Goal: Information Seeking & Learning: Learn about a topic

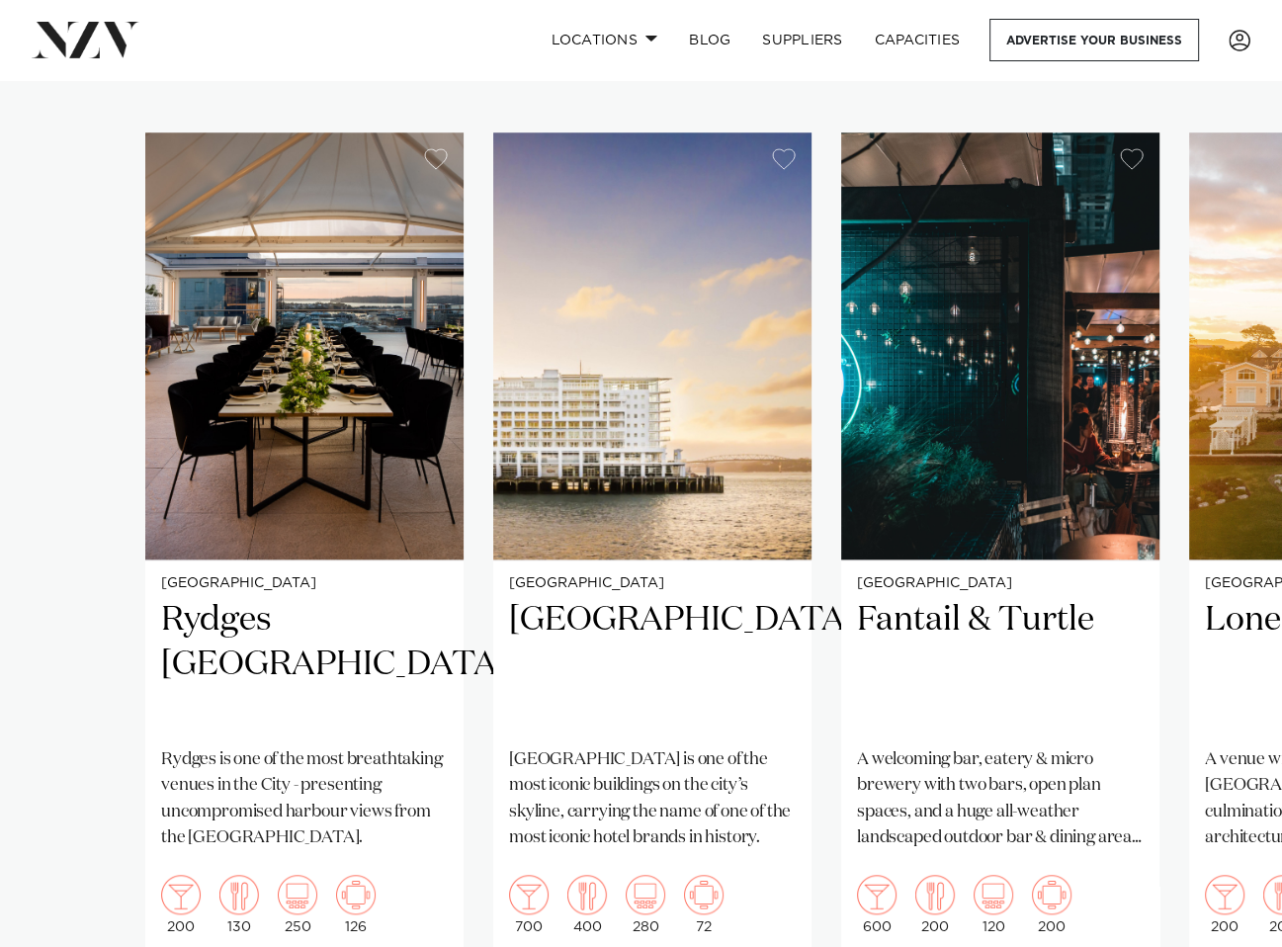
scroll to position [1383, 0]
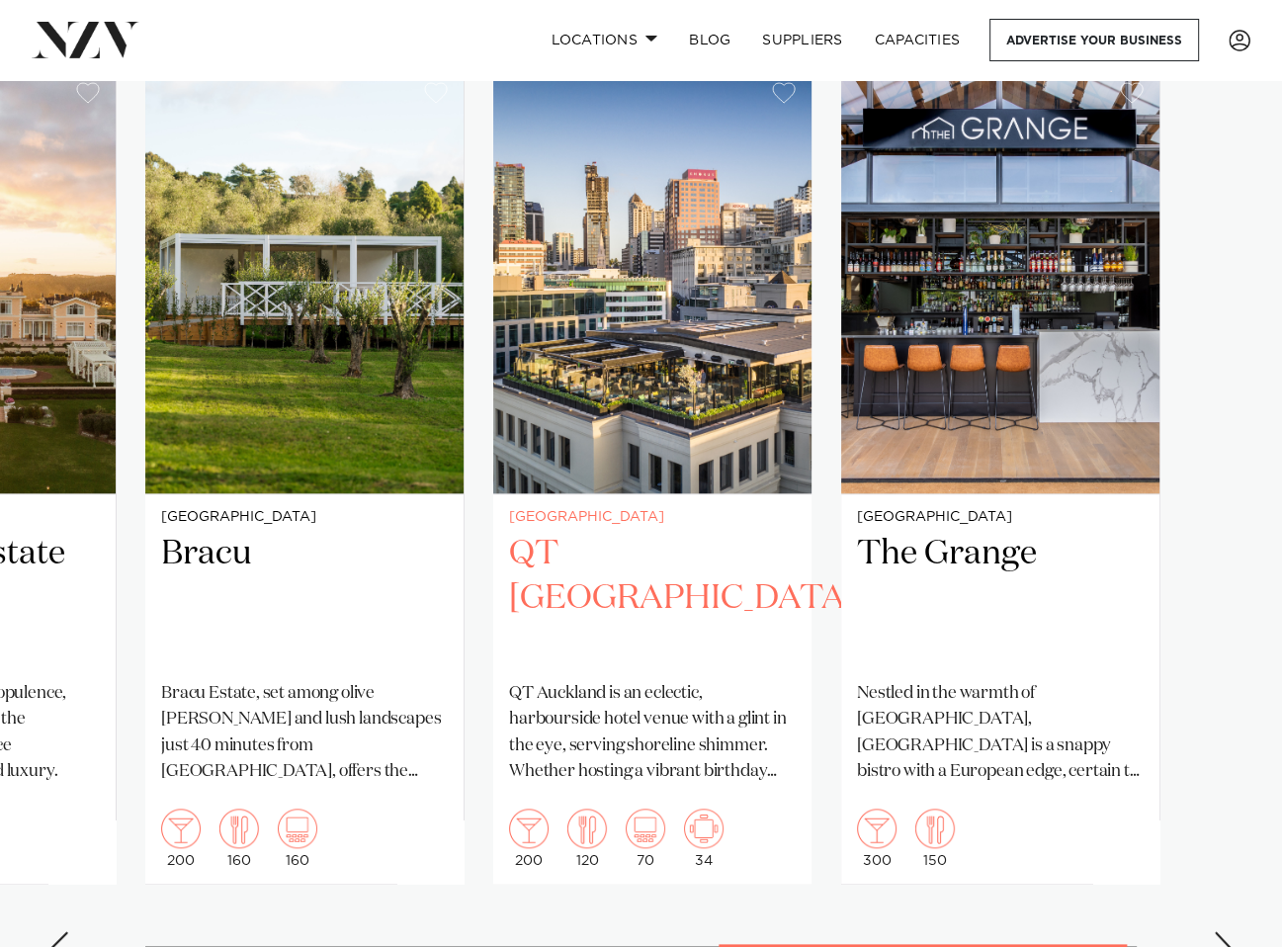
scroll to position [1482, 0]
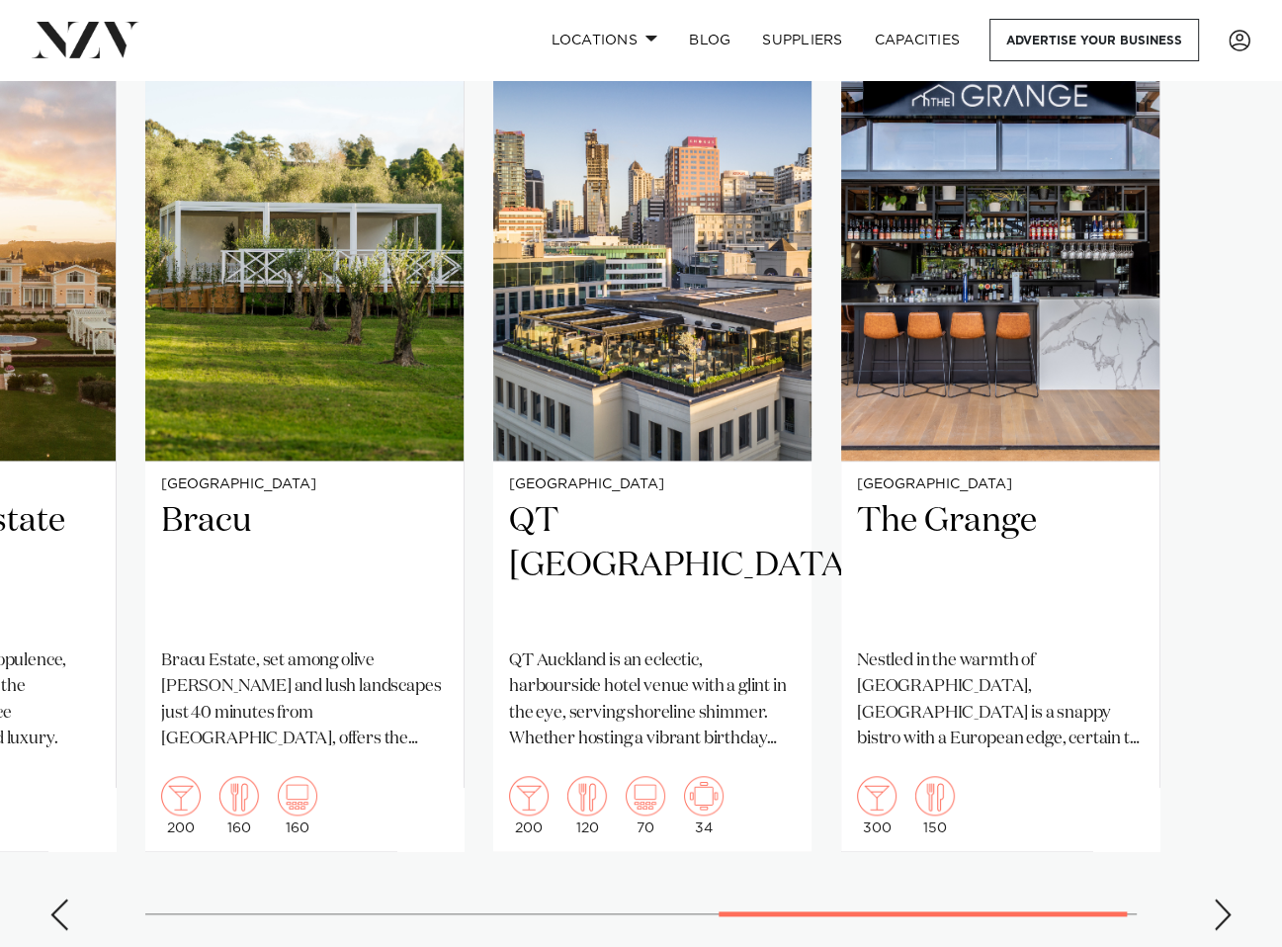
click at [1212, 898] on div "Next slide" at bounding box center [1222, 914] width 20 height 32
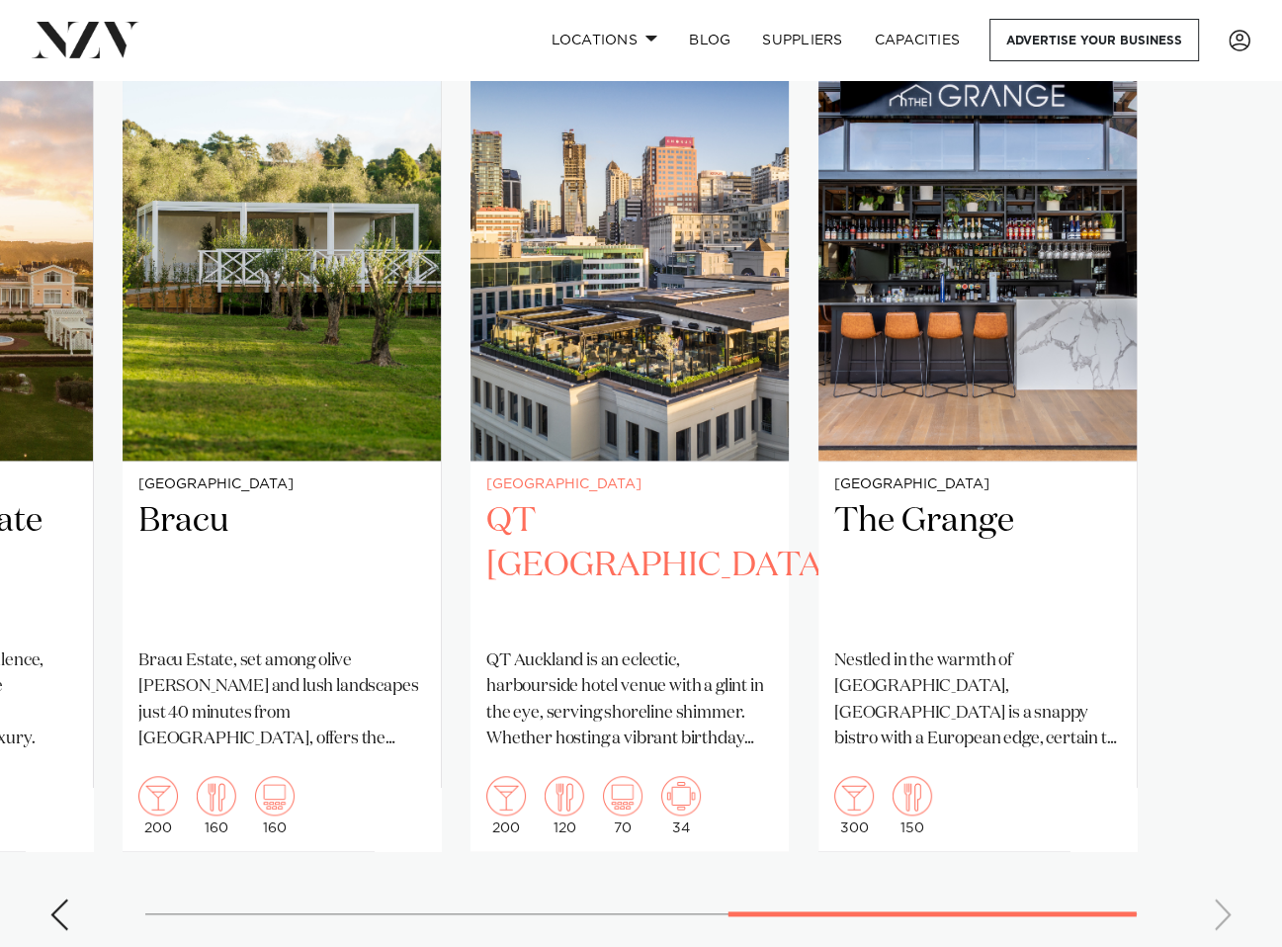
click at [652, 499] on h2 "QT [GEOGRAPHIC_DATA]" at bounding box center [629, 565] width 287 height 133
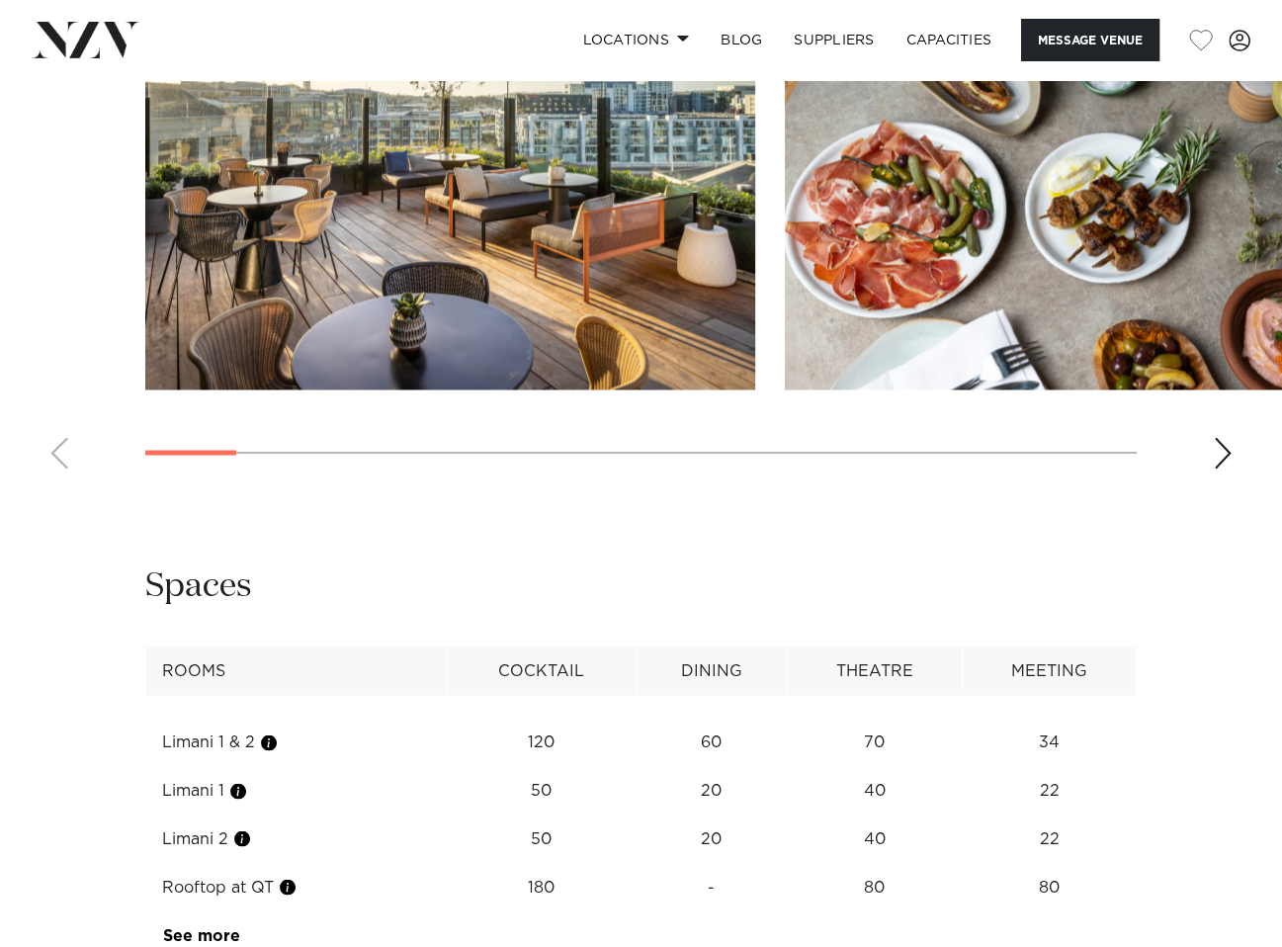
scroll to position [2866, 0]
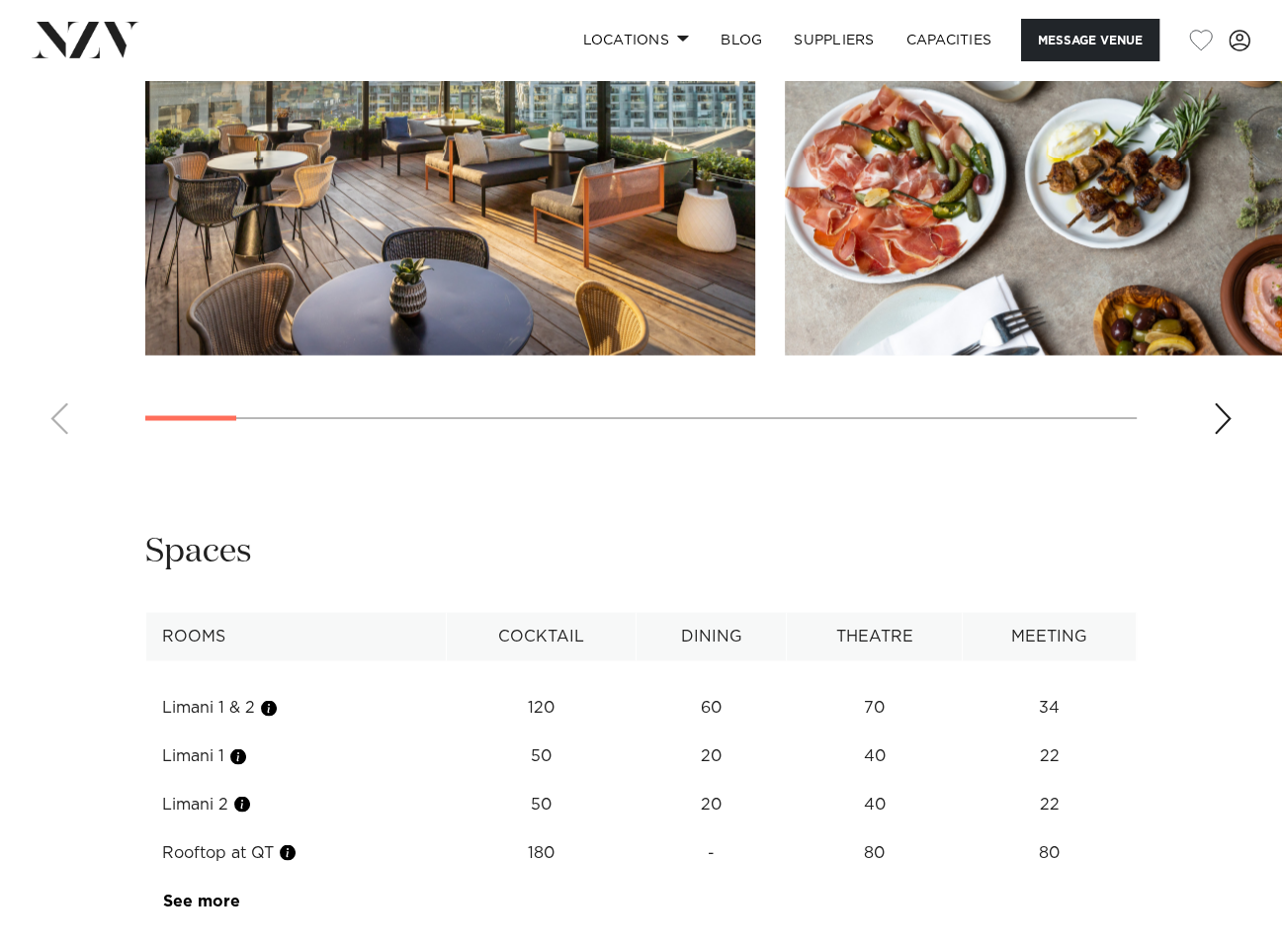
click at [1204, 450] on swiper-container at bounding box center [641, 178] width 1282 height 542
click at [1225, 434] on div "Next slide" at bounding box center [1222, 418] width 20 height 32
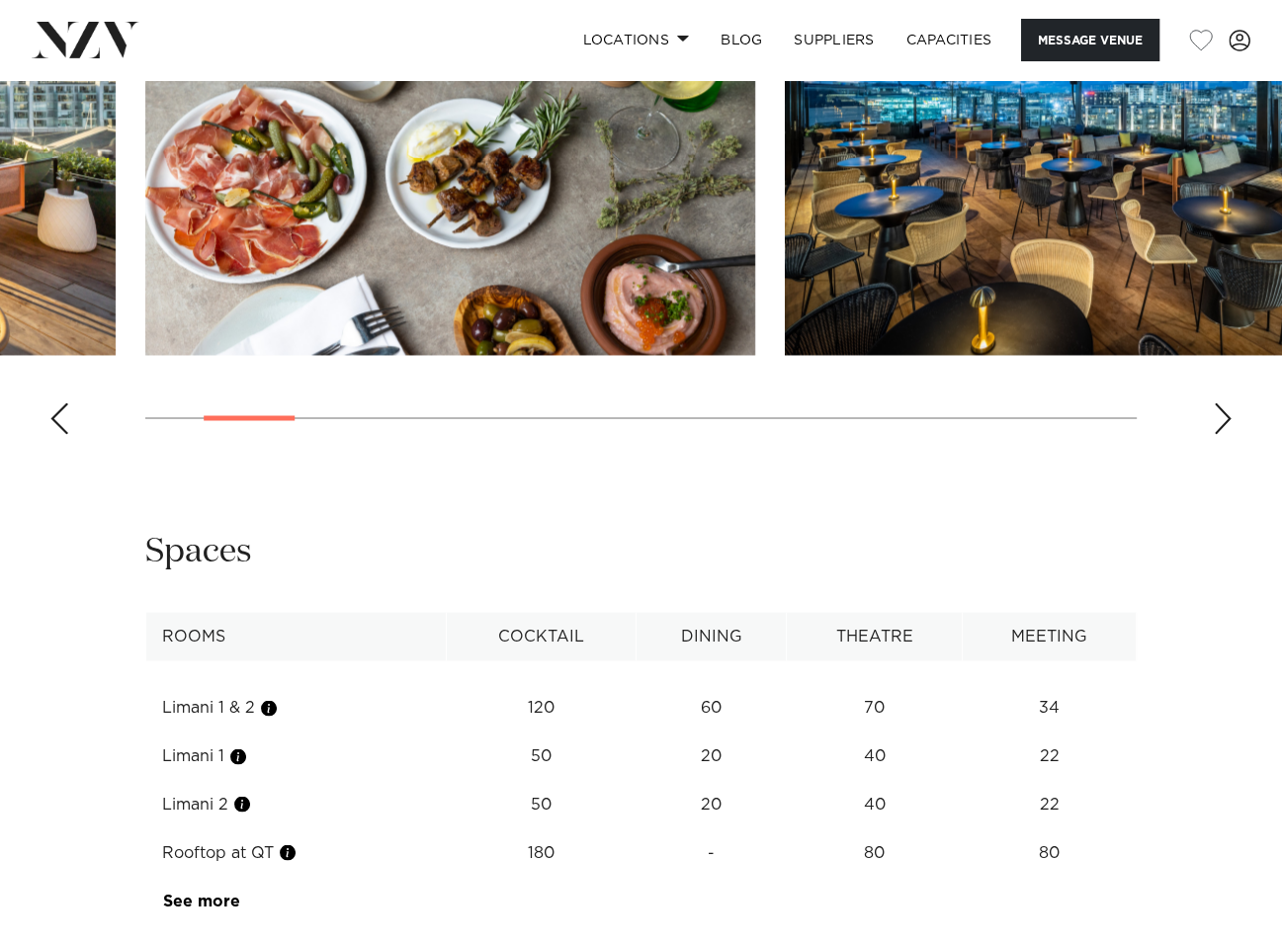
click at [1225, 434] on div "Next slide" at bounding box center [1222, 418] width 20 height 32
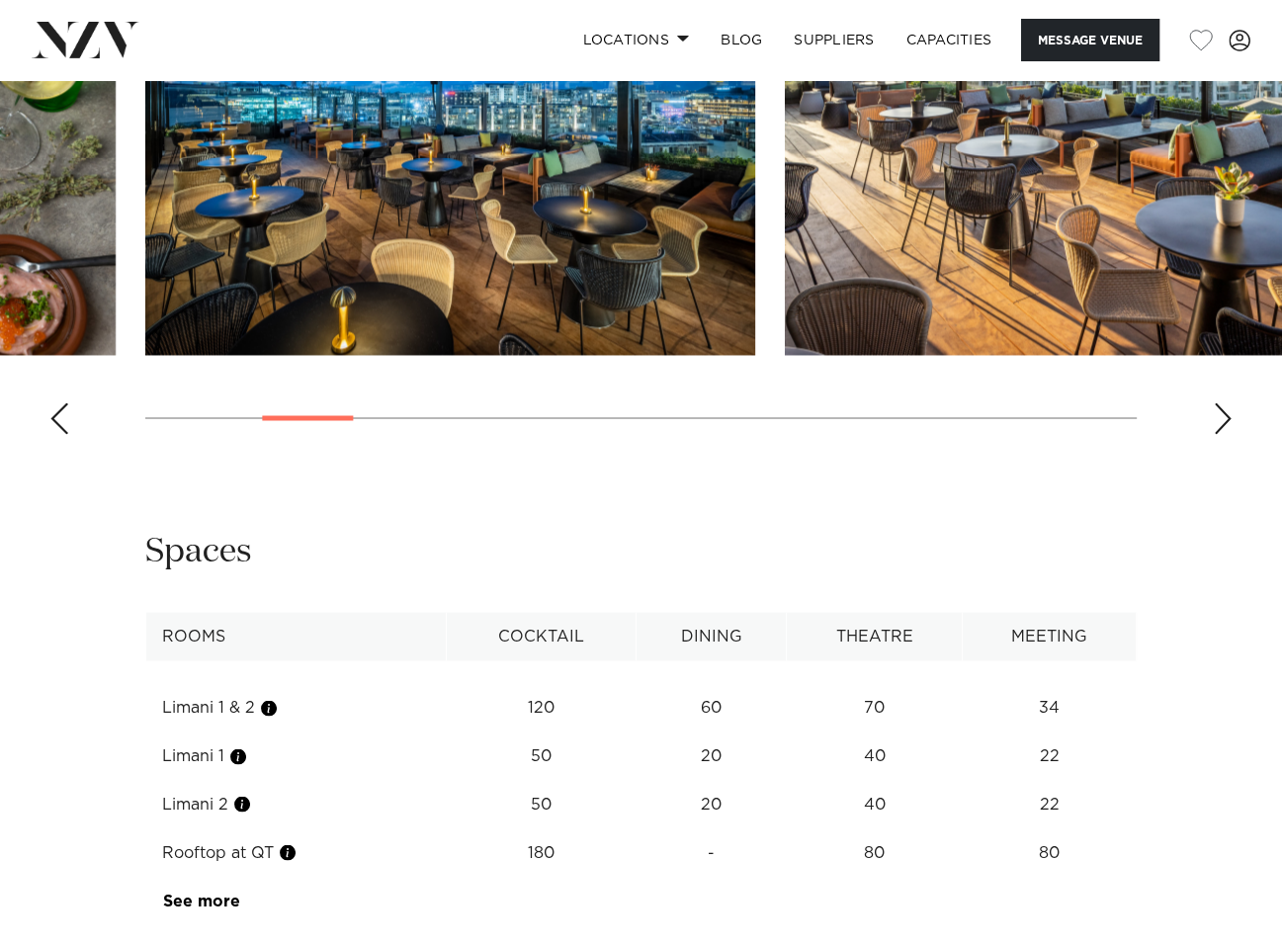
click at [1225, 434] on div "Next slide" at bounding box center [1222, 418] width 20 height 32
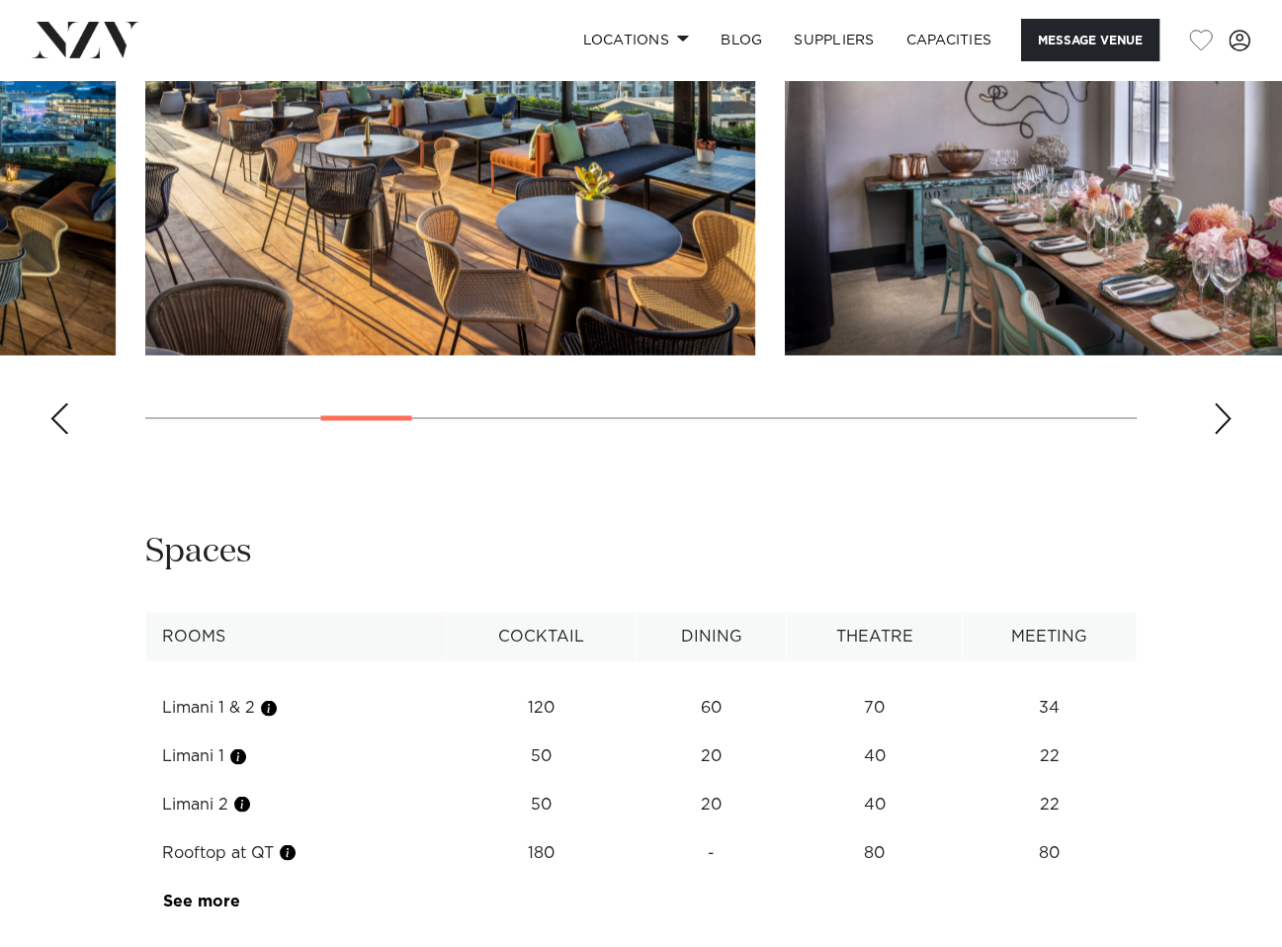
click at [1225, 434] on div "Next slide" at bounding box center [1222, 418] width 20 height 32
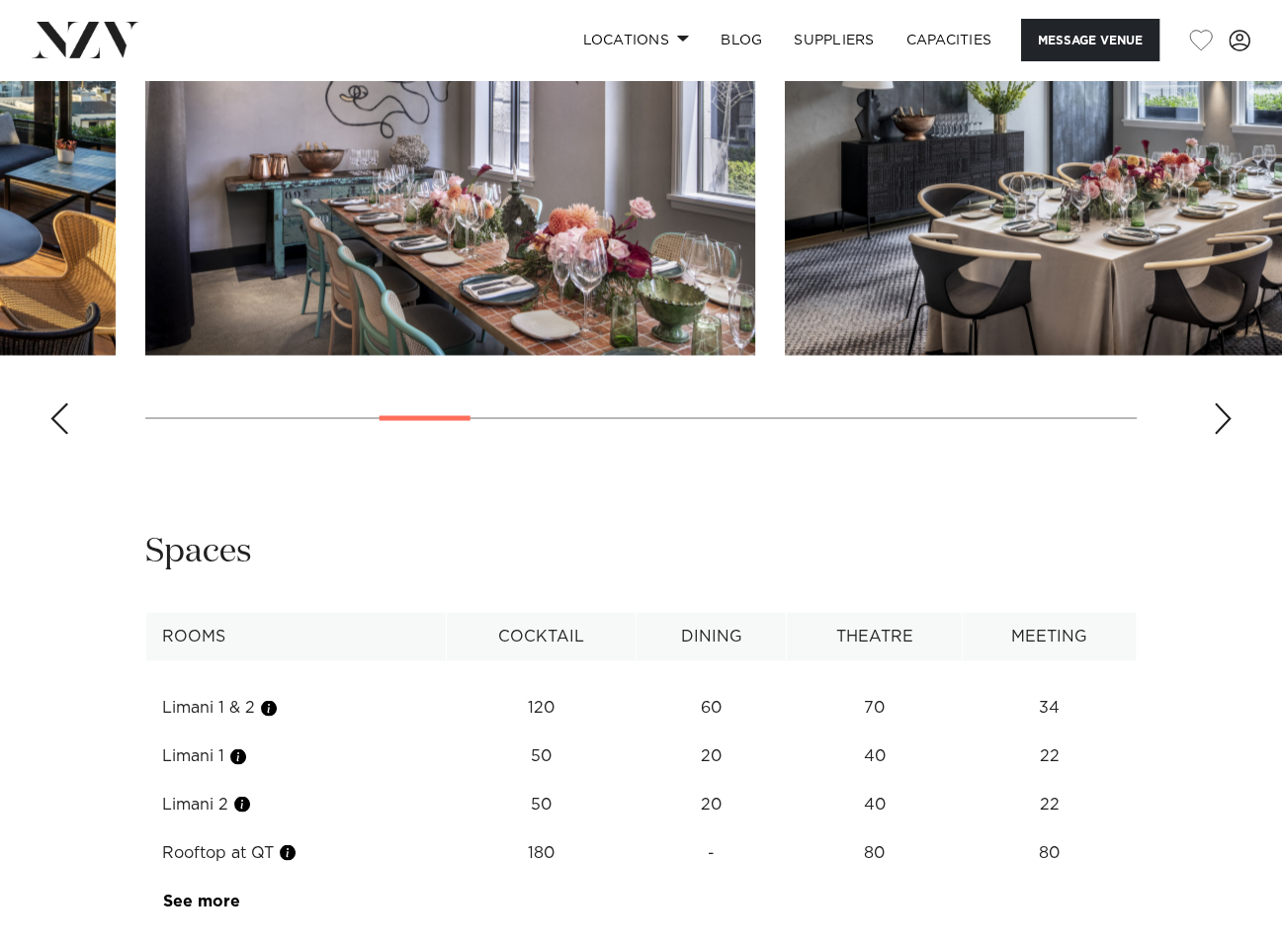
click at [1224, 434] on div "Next slide" at bounding box center [1222, 418] width 20 height 32
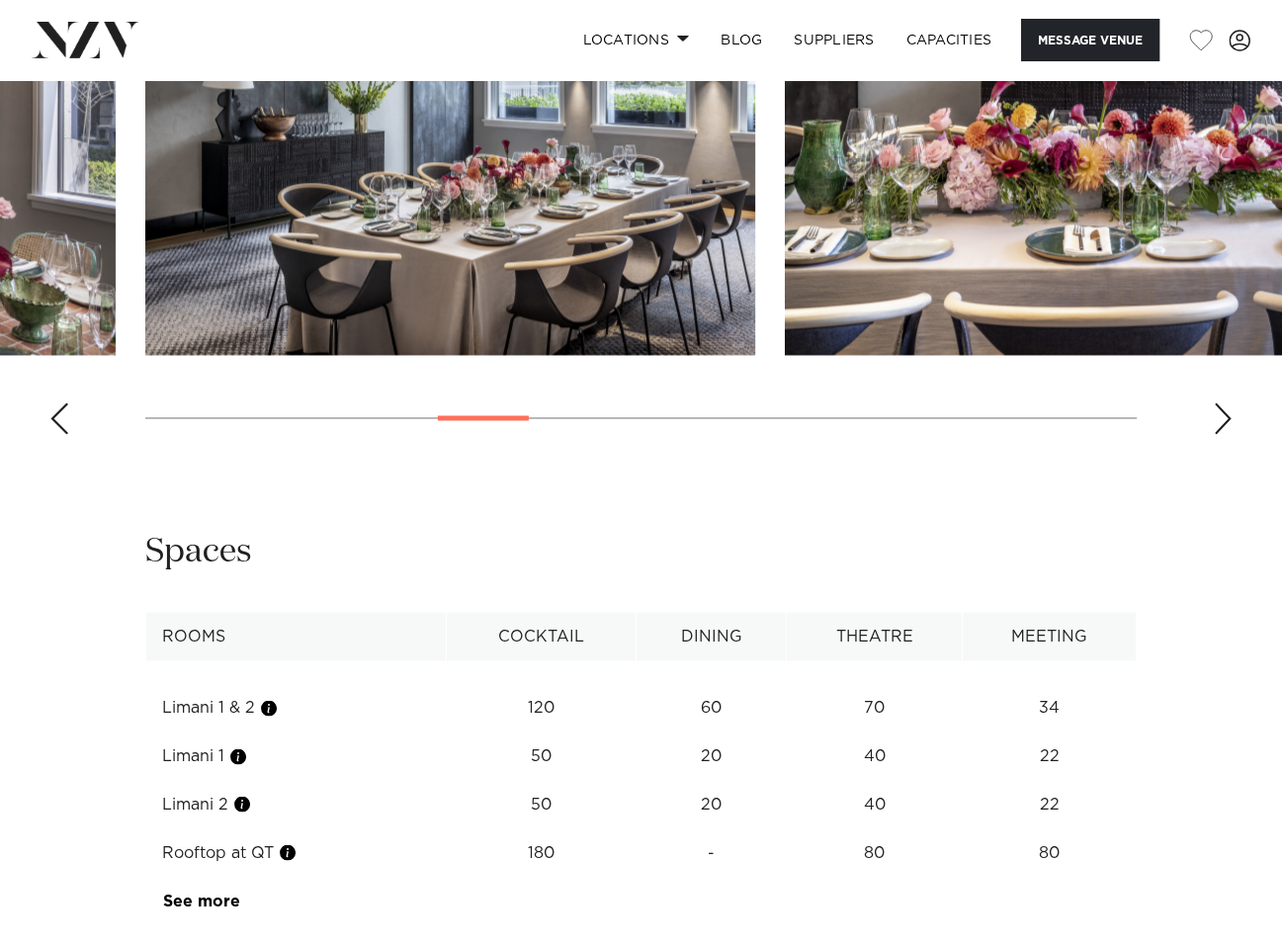
click at [1224, 434] on div "Next slide" at bounding box center [1222, 418] width 20 height 32
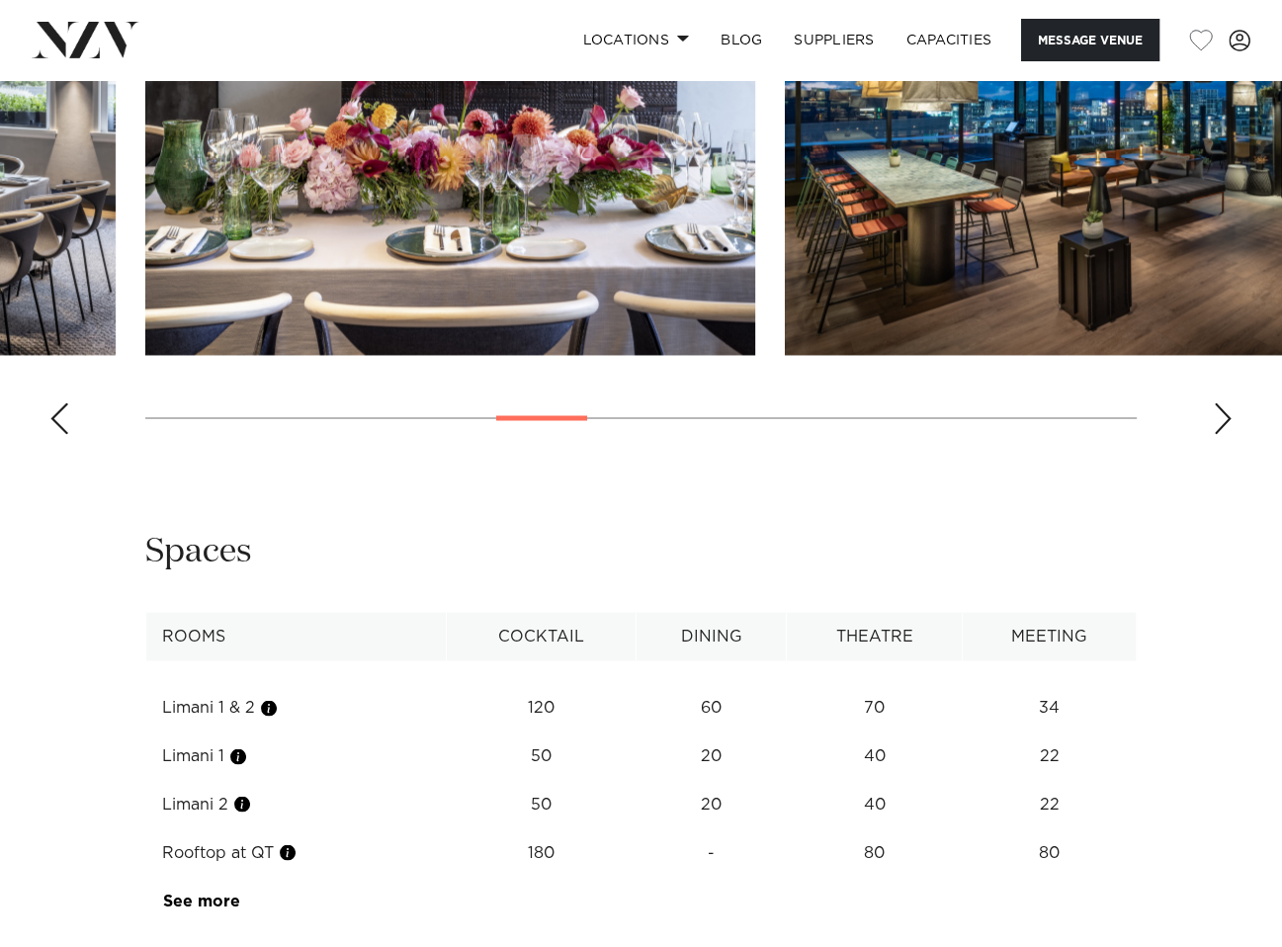
click at [1224, 434] on div "Next slide" at bounding box center [1222, 418] width 20 height 32
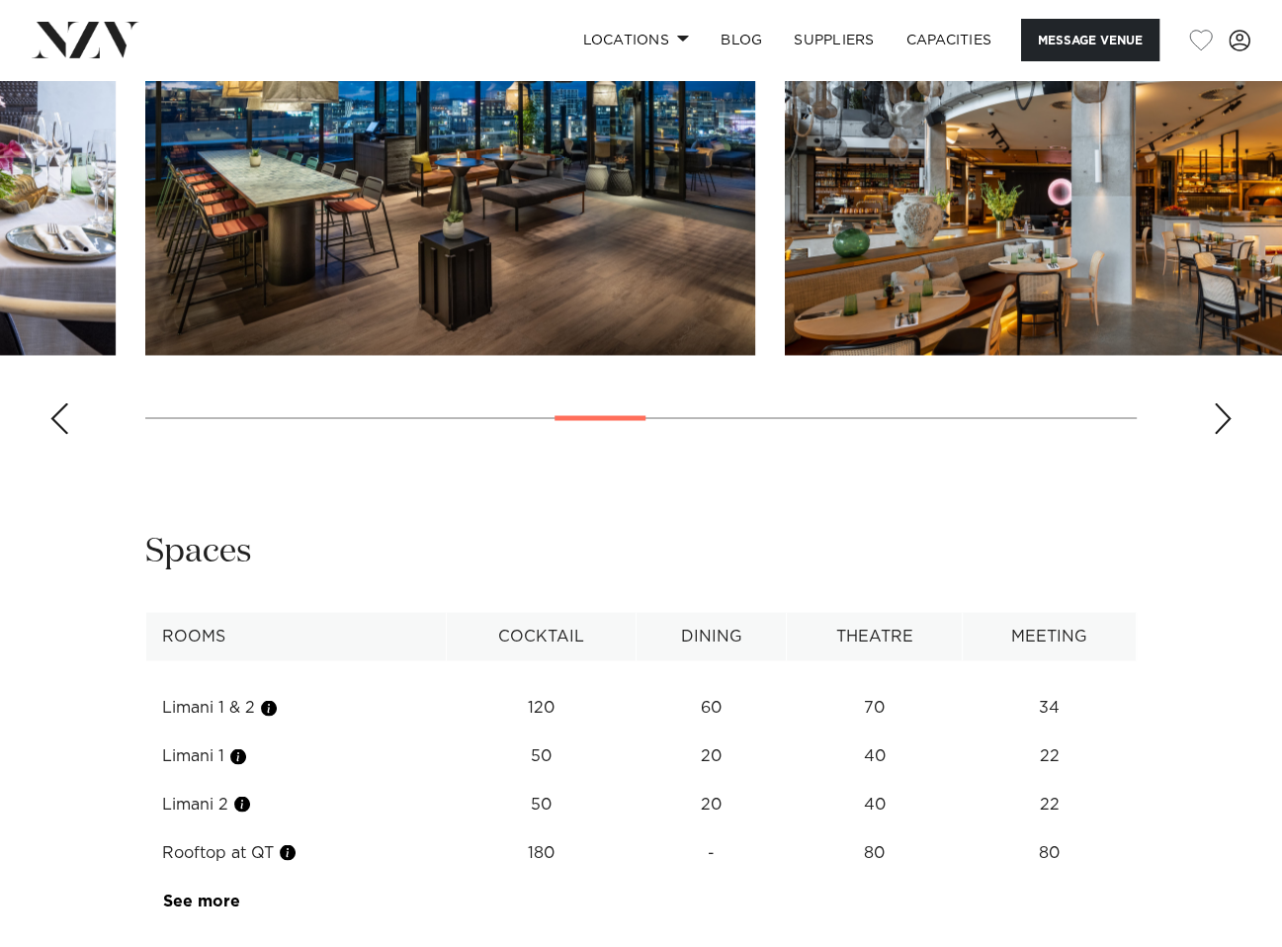
click at [1224, 434] on div "Next slide" at bounding box center [1222, 418] width 20 height 32
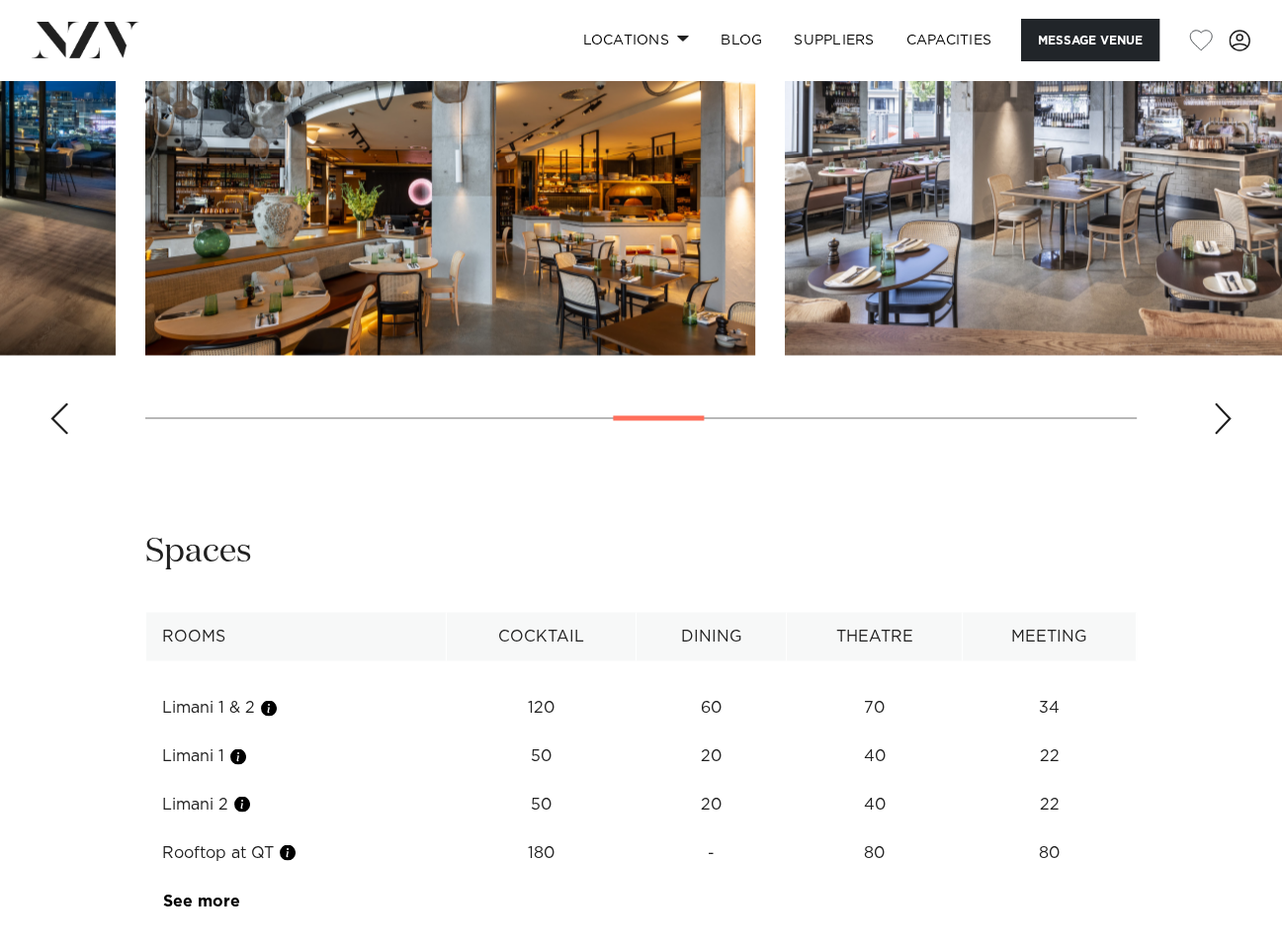
click at [1224, 434] on div "Next slide" at bounding box center [1222, 418] width 20 height 32
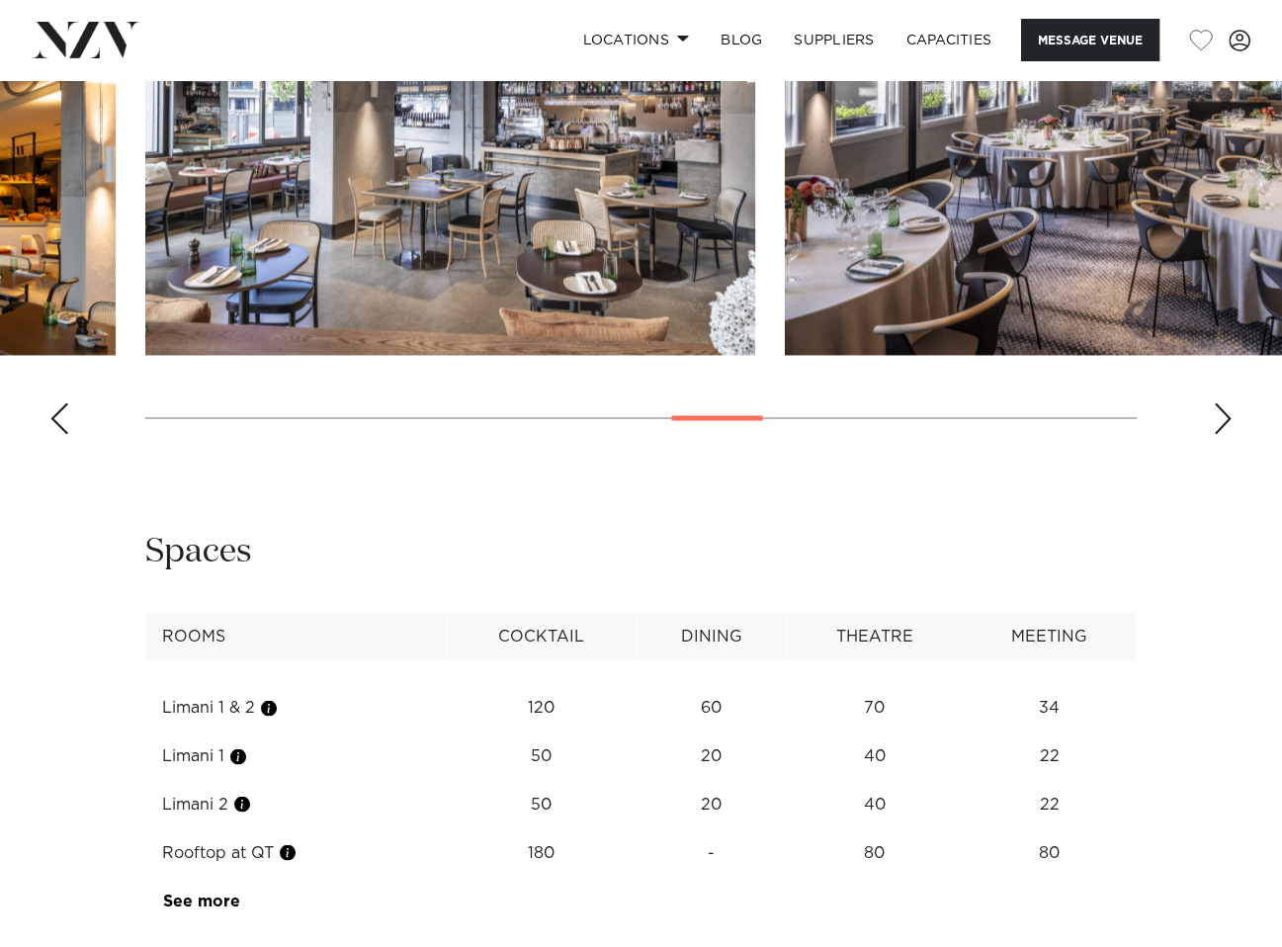
click at [1224, 434] on div "Next slide" at bounding box center [1222, 418] width 20 height 32
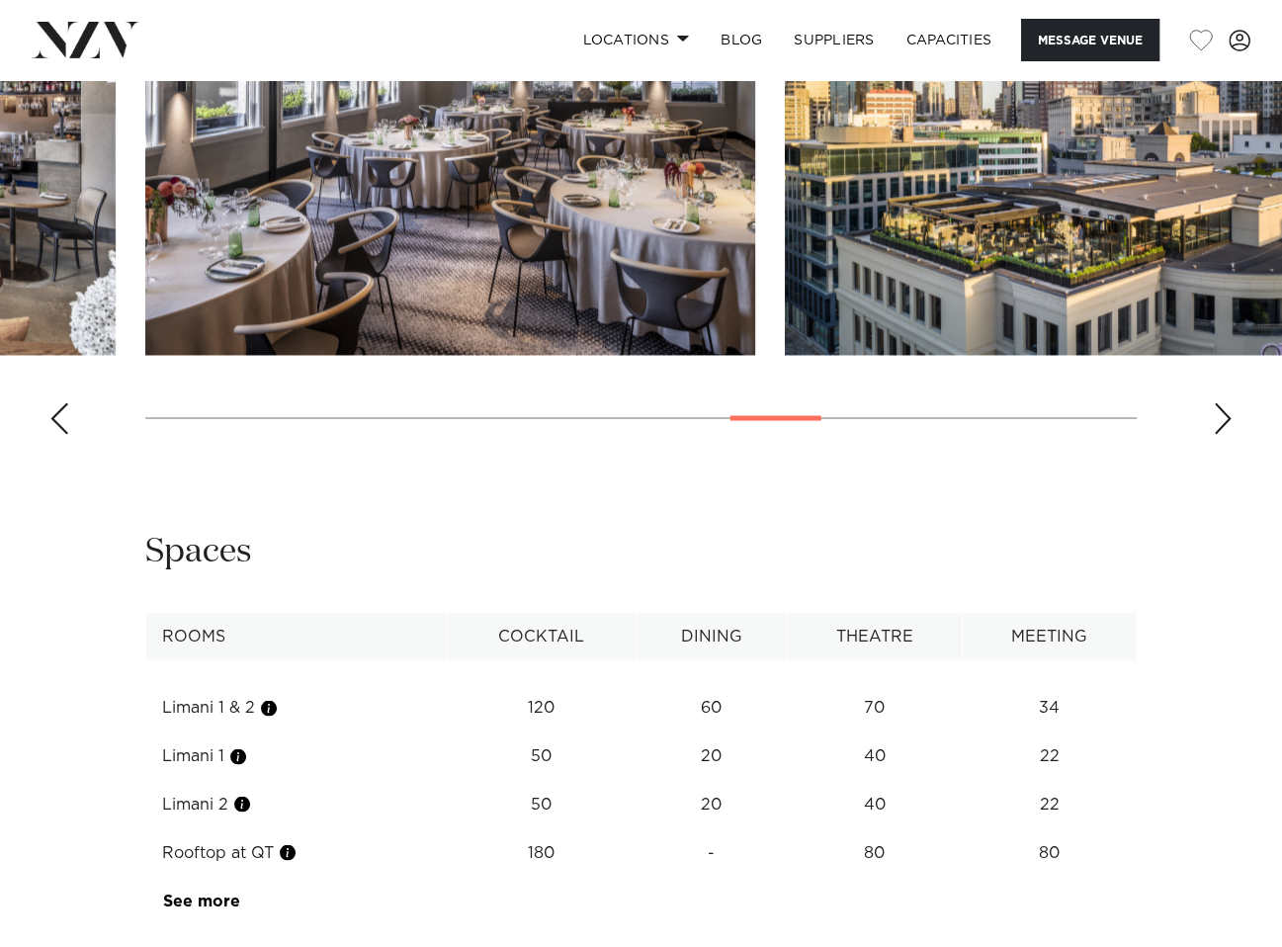
click at [1224, 434] on div "Next slide" at bounding box center [1222, 418] width 20 height 32
